Goal: Task Accomplishment & Management: Complete application form

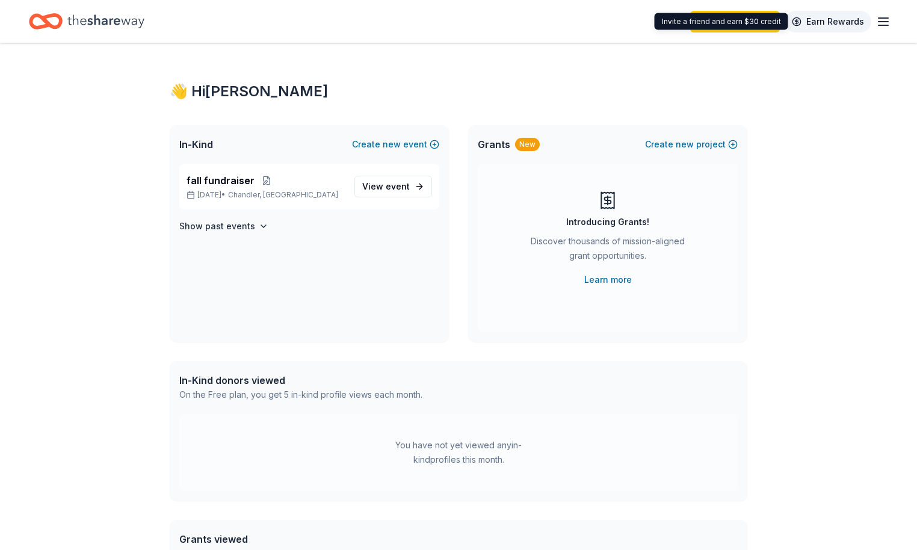
click at [871, 22] on link "Earn Rewards" at bounding box center [828, 22] width 87 height 22
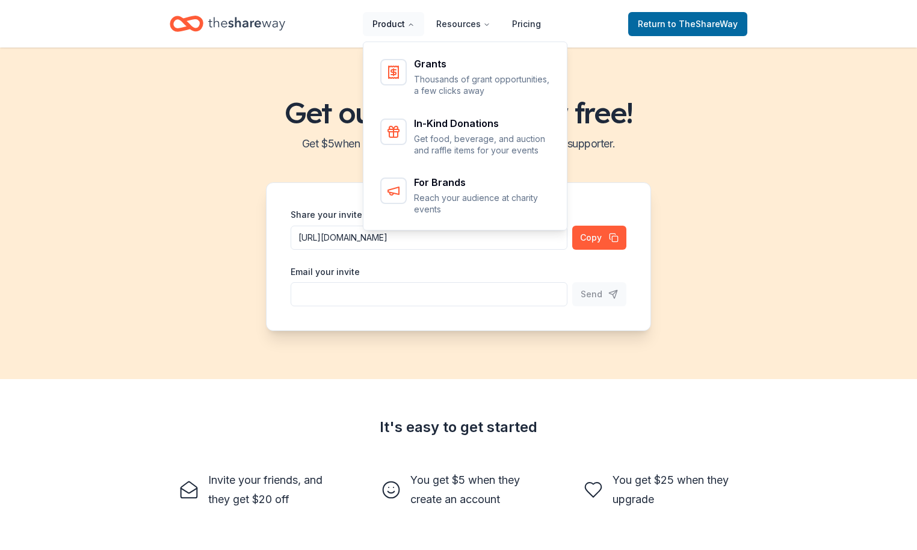
click at [397, 14] on button "Product" at bounding box center [393, 24] width 61 height 24
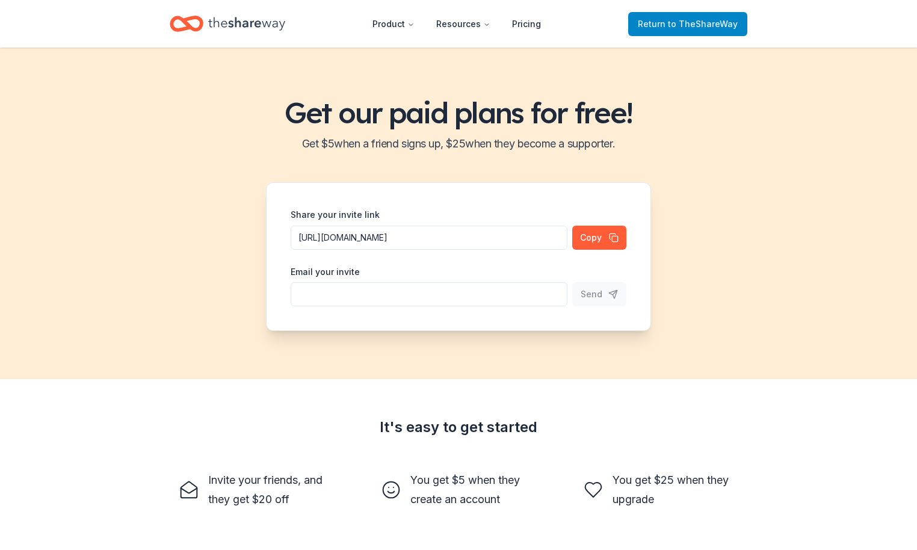
click at [713, 14] on link "Return to TheShareWay" at bounding box center [687, 24] width 119 height 24
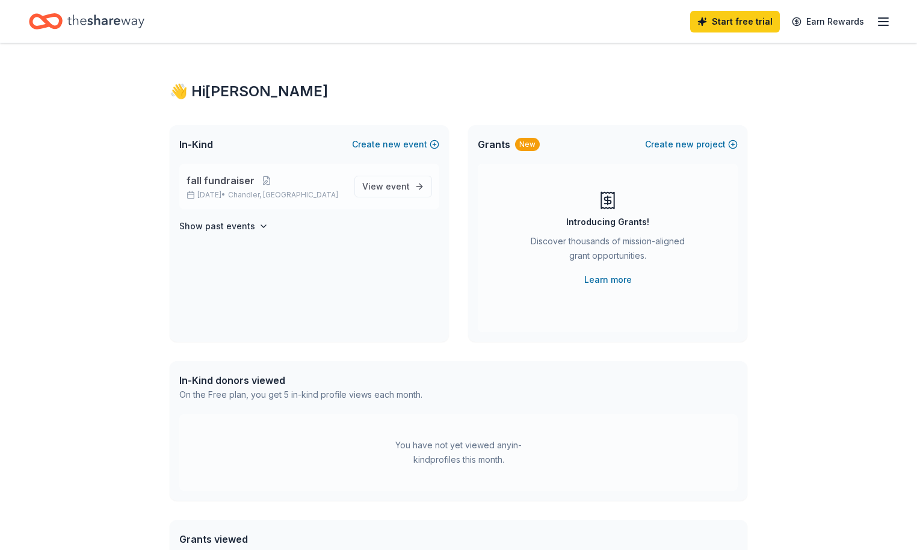
click at [285, 189] on div "fall fundraiser Oct 24, 2025 • Chandler, AZ" at bounding box center [266, 186] width 158 height 26
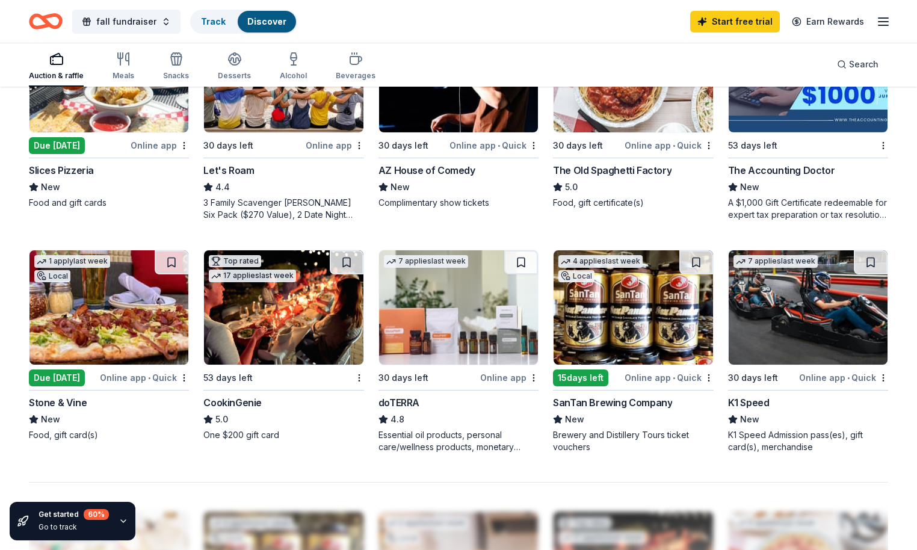
scroll to position [668, 0]
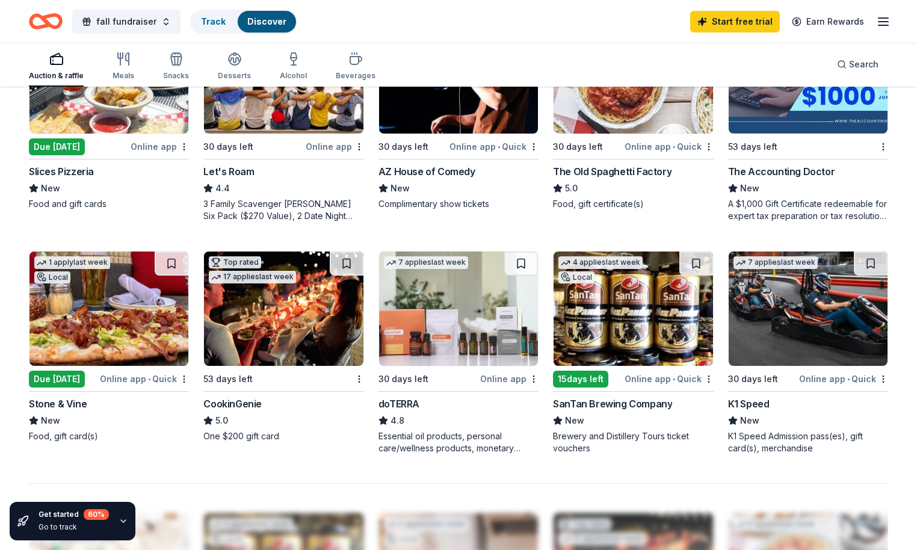
click at [599, 317] on img at bounding box center [633, 309] width 159 height 114
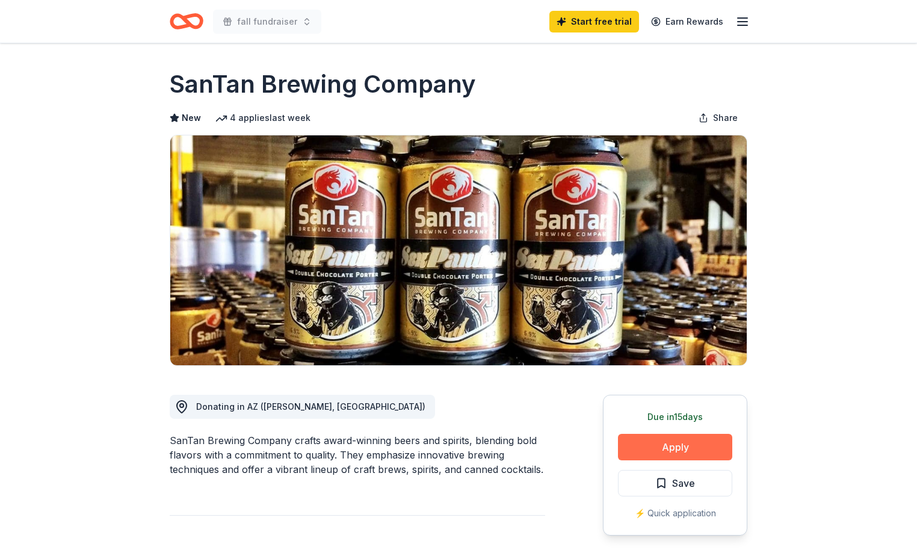
click at [660, 453] on button "Apply" at bounding box center [675, 447] width 114 height 26
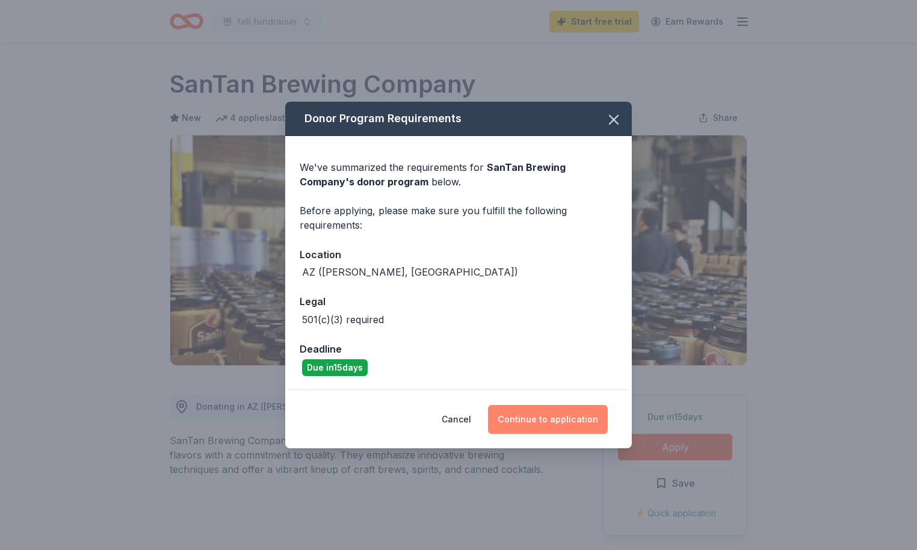
click at [569, 414] on button "Continue to application" at bounding box center [548, 419] width 120 height 29
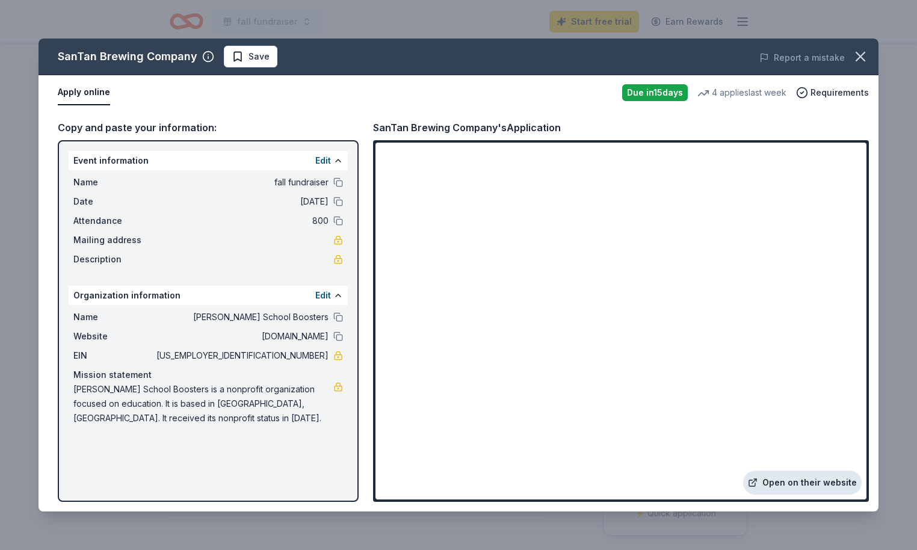
click at [776, 482] on link "Open on their website" at bounding box center [802, 483] width 119 height 24
